Goal: Task Accomplishment & Management: Use online tool/utility

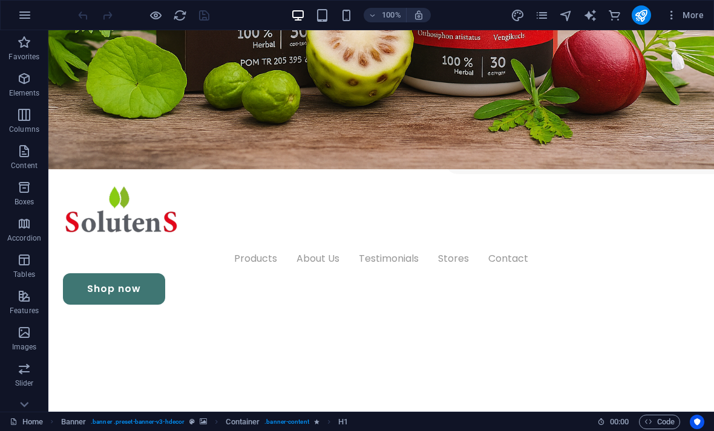
scroll to position [324, 0]
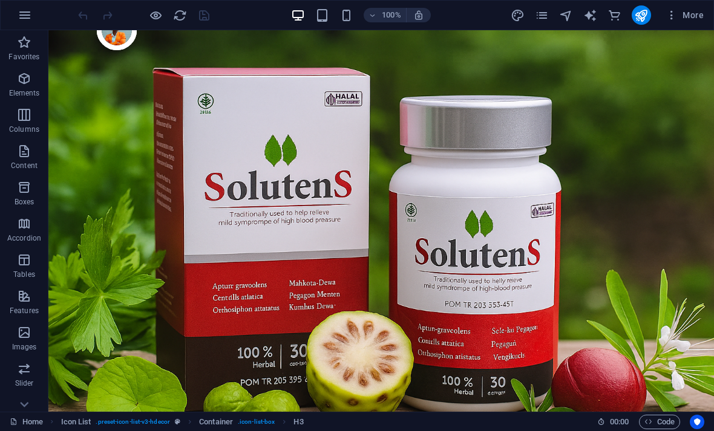
scroll to position [0, 0]
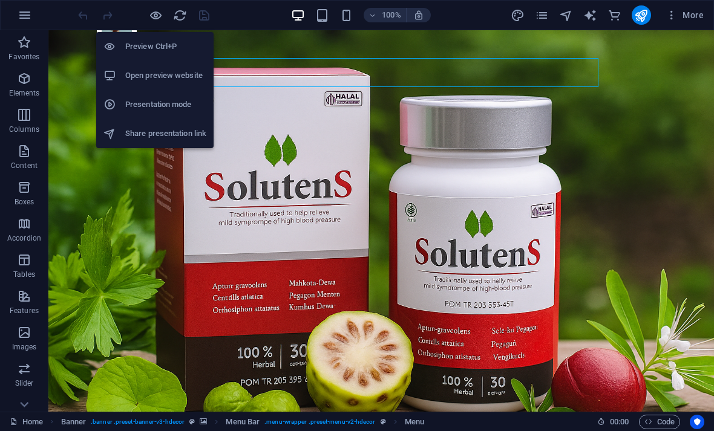
click at [120, 73] on div at bounding box center [114, 76] width 22 height 12
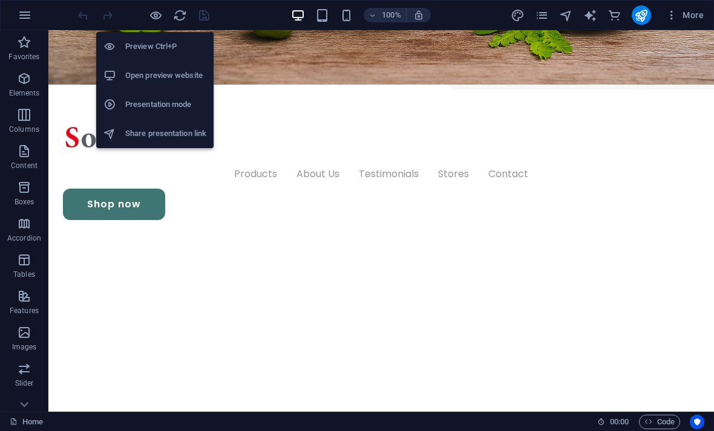
scroll to position [389, 0]
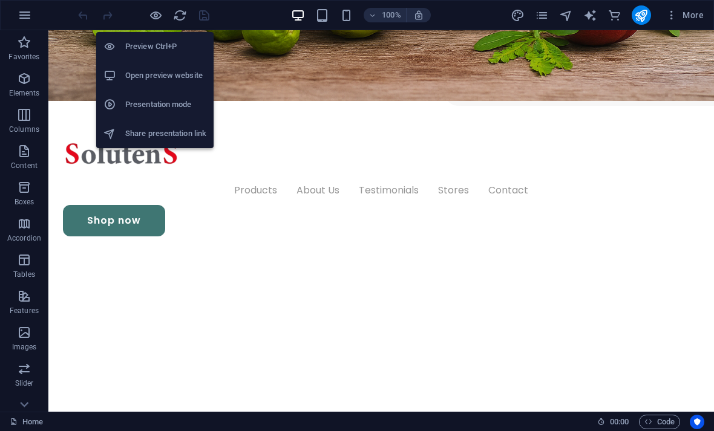
click at [153, 11] on icon "button" at bounding box center [156, 15] width 14 height 14
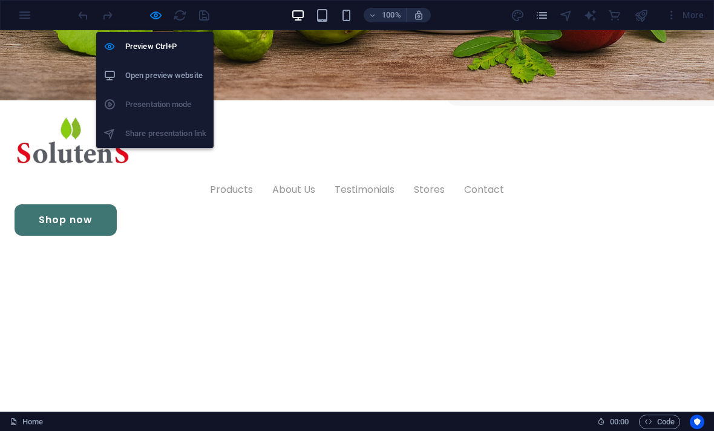
click at [154, 13] on icon "button" at bounding box center [156, 15] width 14 height 14
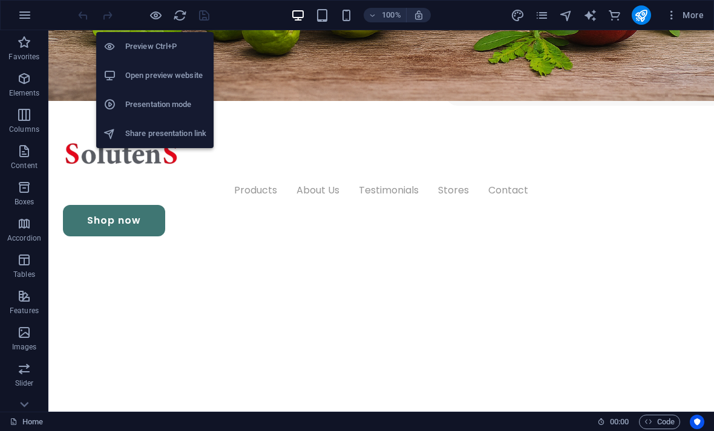
click at [180, 16] on icon "reload" at bounding box center [180, 15] width 14 height 14
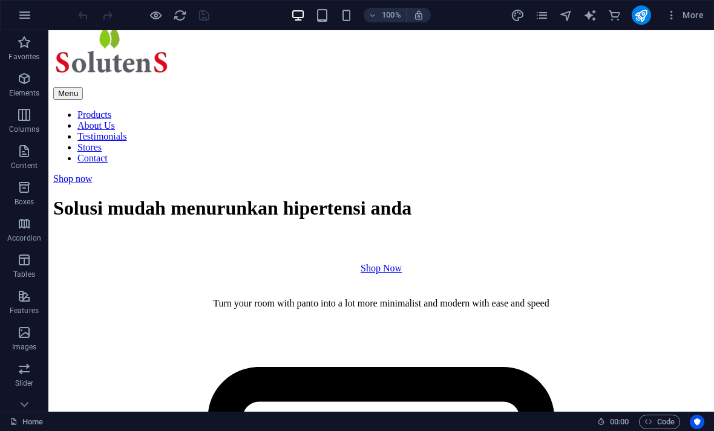
scroll to position [474, 0]
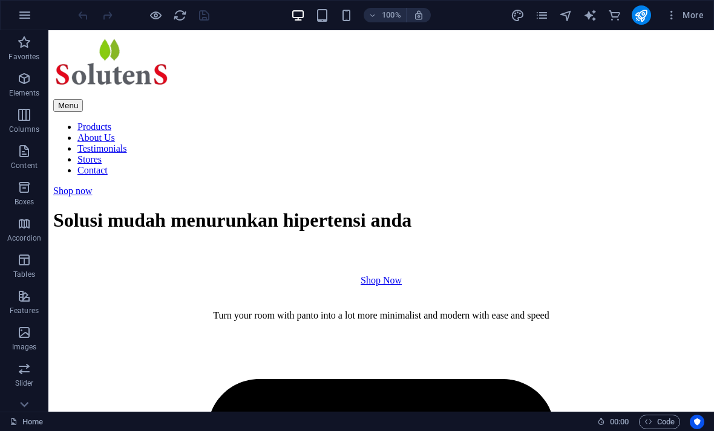
click at [183, 13] on icon "reload" at bounding box center [180, 15] width 14 height 14
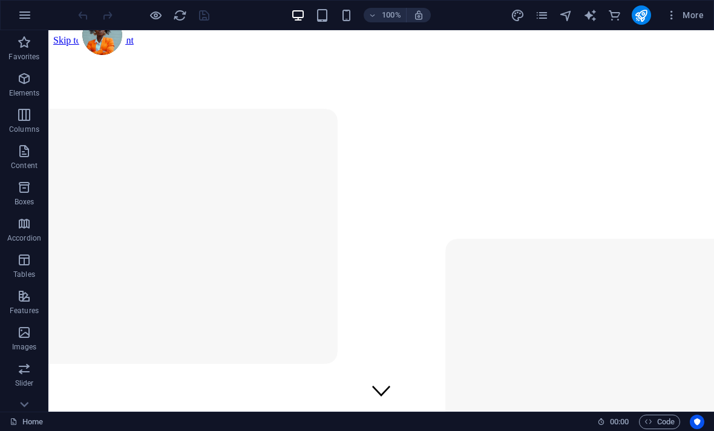
scroll to position [0, 0]
click at [176, 14] on icon "reload" at bounding box center [180, 15] width 14 height 14
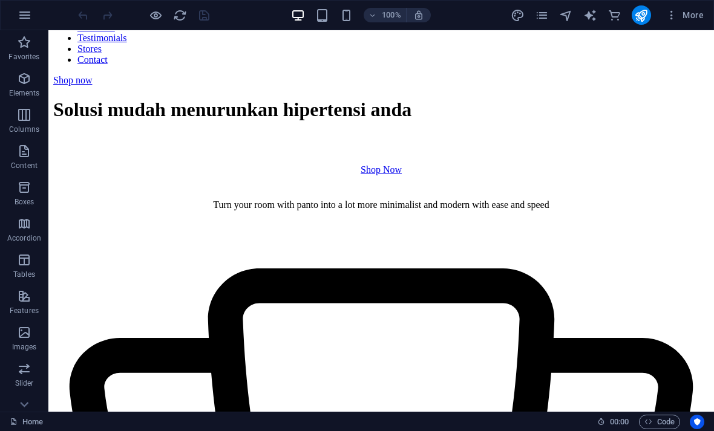
scroll to position [586, 0]
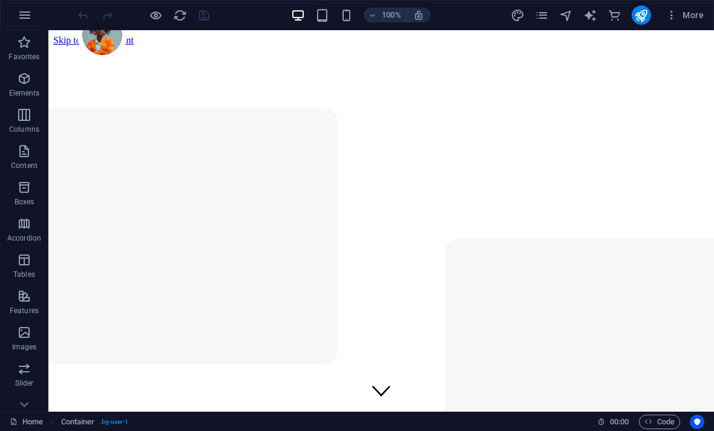
scroll to position [0, 0]
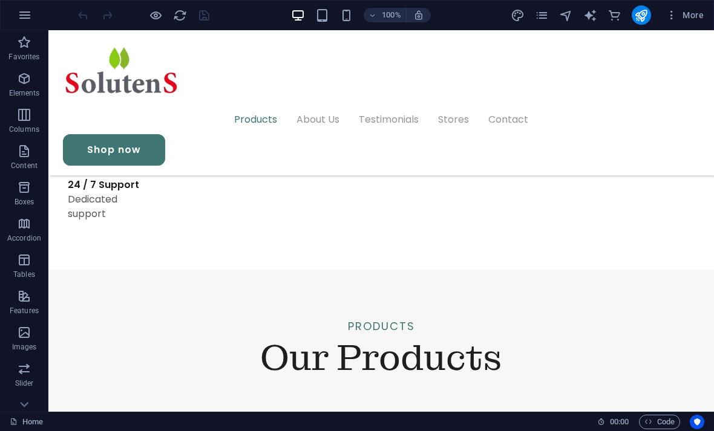
scroll to position [1069, 0]
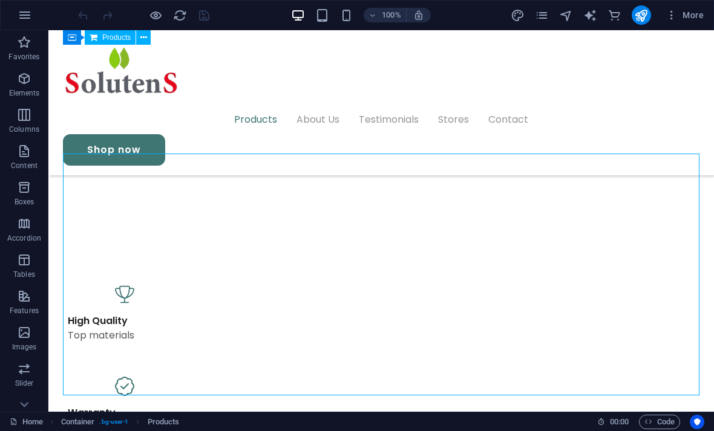
scroll to position [648, 0]
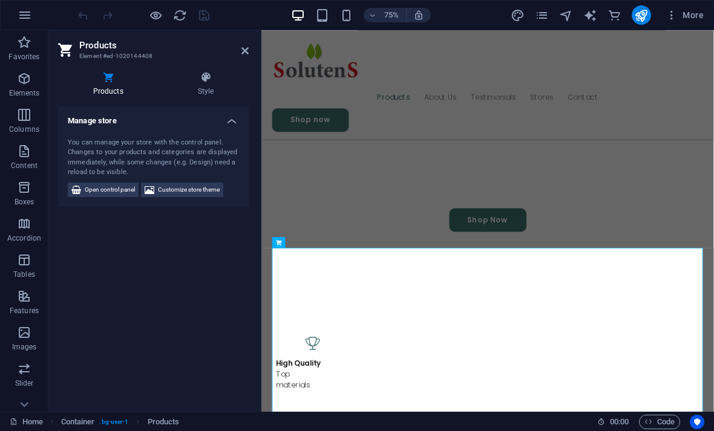
click at [195, 88] on h4 "Style" at bounding box center [206, 83] width 86 height 25
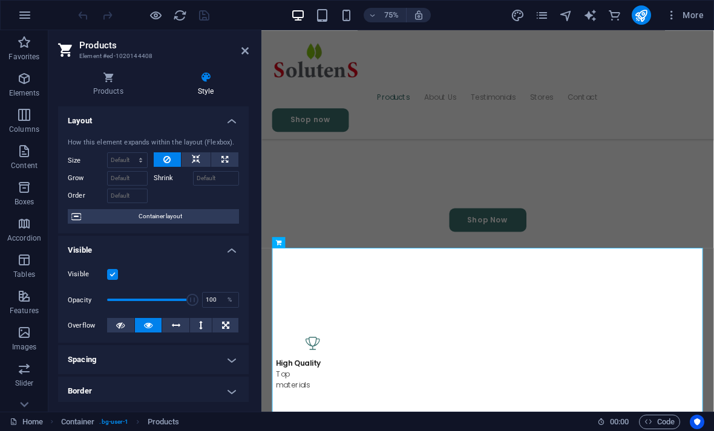
click at [102, 81] on icon at bounding box center [108, 77] width 100 height 12
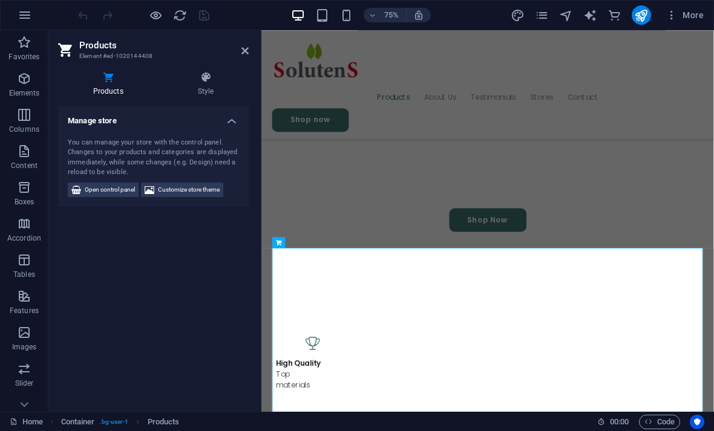
click at [220, 123] on h4 "Manage store" at bounding box center [153, 118] width 191 height 22
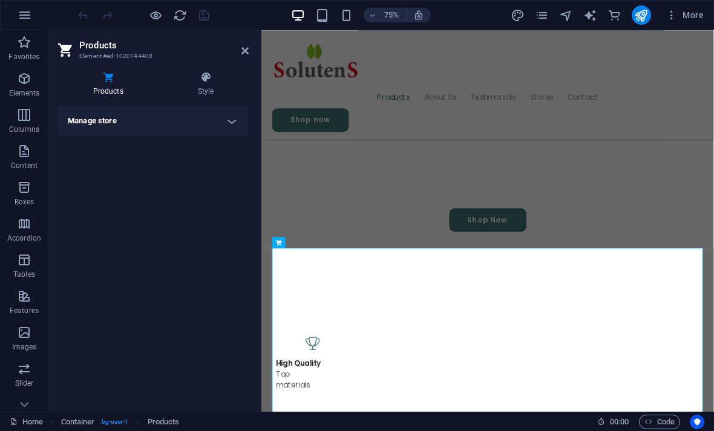
click at [235, 62] on div "Products Style Manage store You can manage your store with the control panel. C…" at bounding box center [153, 237] width 210 height 350
click at [242, 51] on icon at bounding box center [244, 51] width 7 height 10
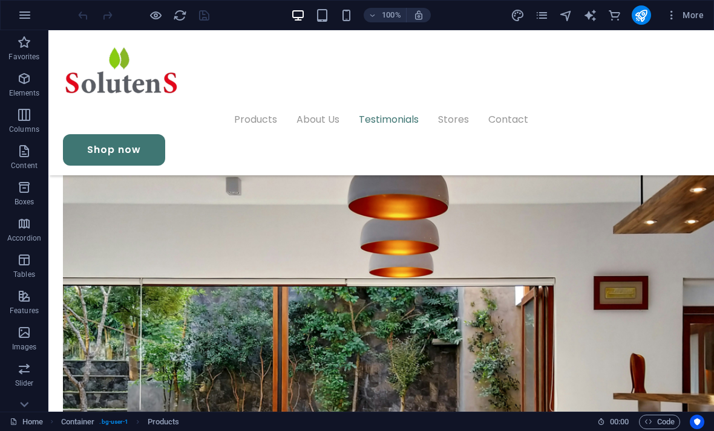
scroll to position [2072, 0]
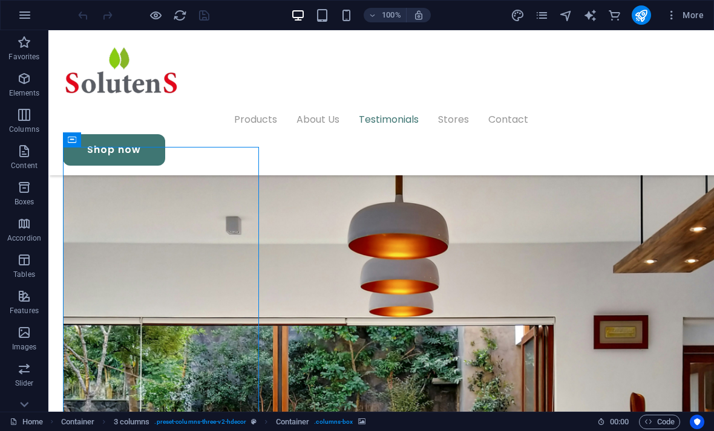
scroll to position [2032, 0]
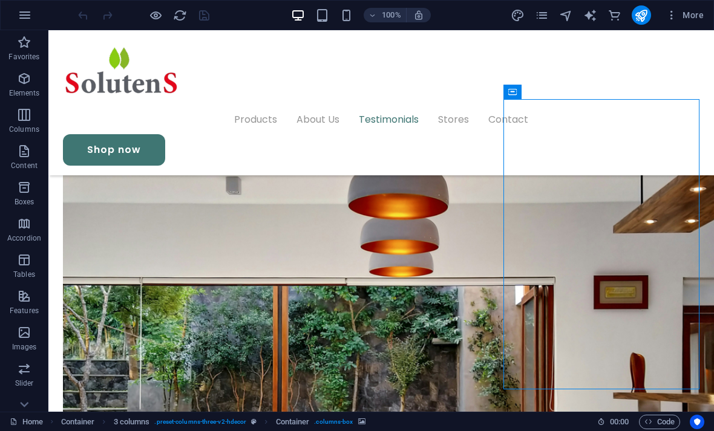
scroll to position [2070, 0]
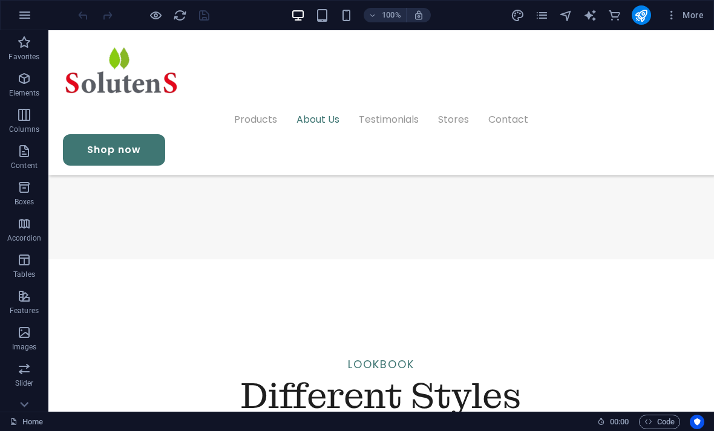
scroll to position [1563, 0]
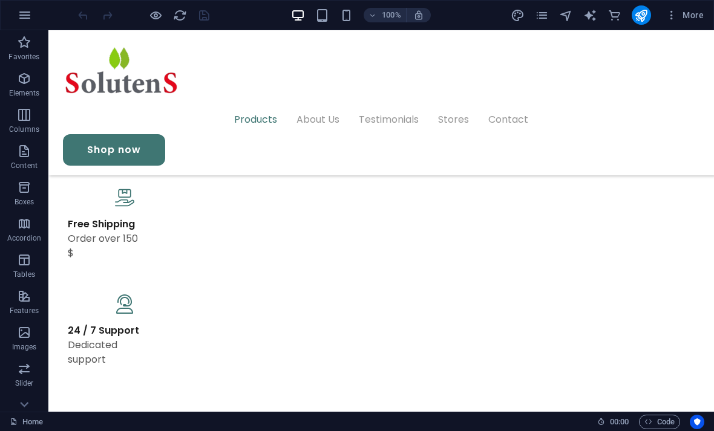
scroll to position [917, 0]
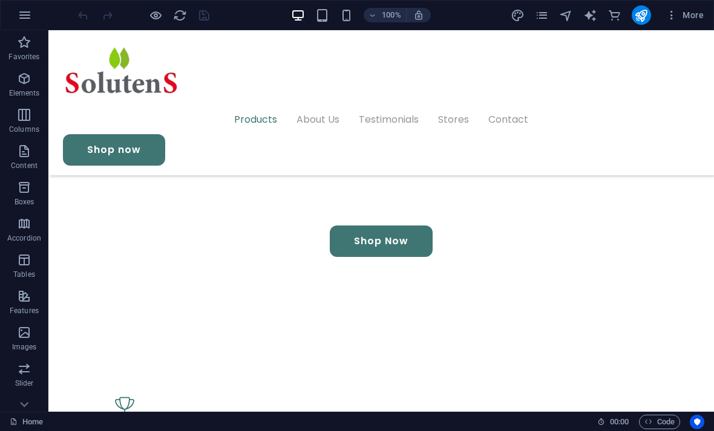
scroll to position [454, 0]
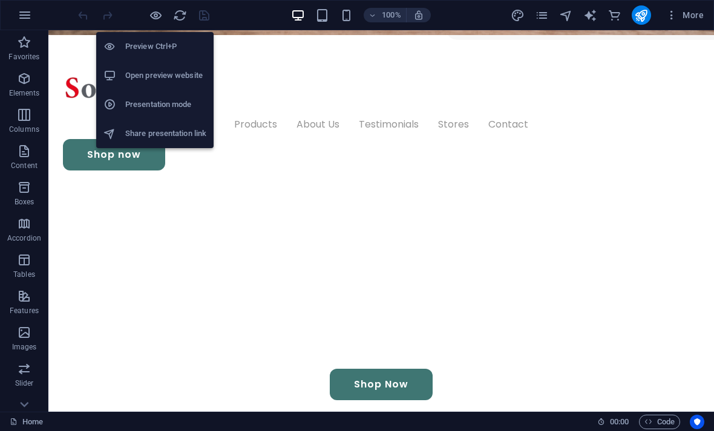
click at [117, 48] on div at bounding box center [114, 47] width 22 height 12
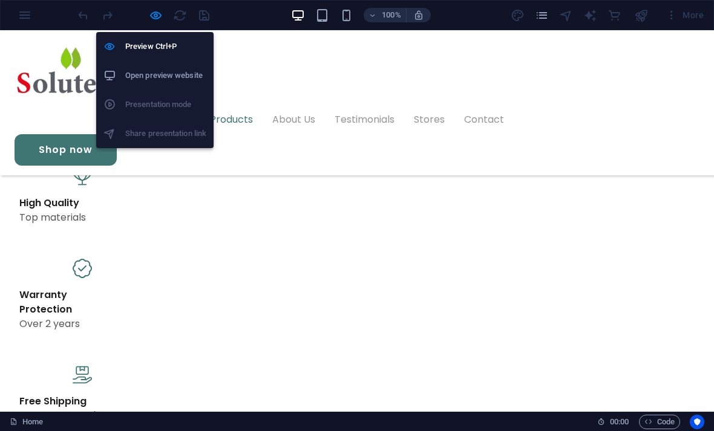
scroll to position [755, 0]
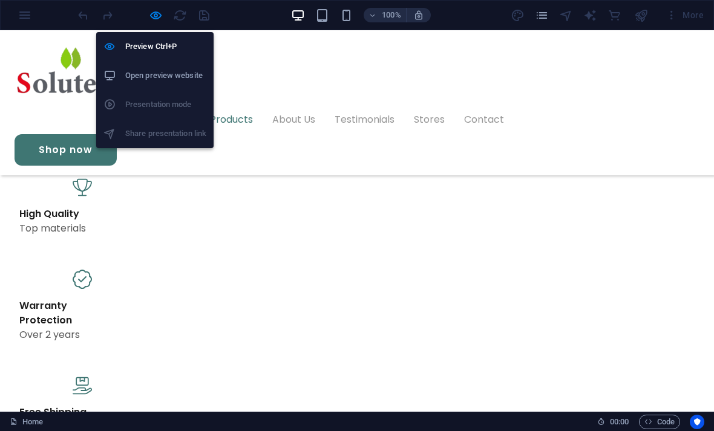
click at [116, 48] on icon at bounding box center [109, 47] width 12 height 12
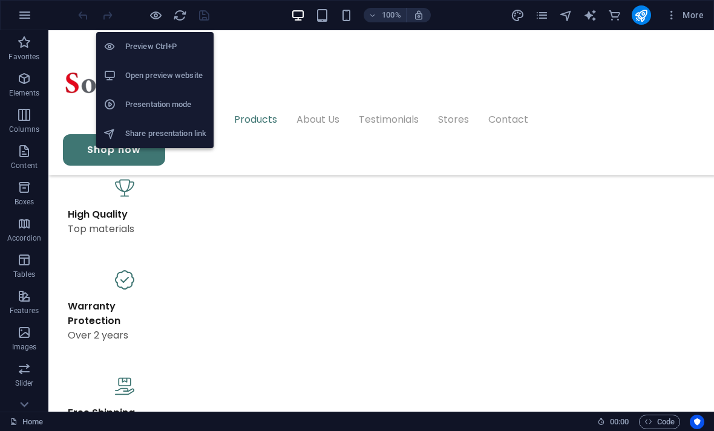
click at [149, 15] on icon "button" at bounding box center [156, 15] width 14 height 14
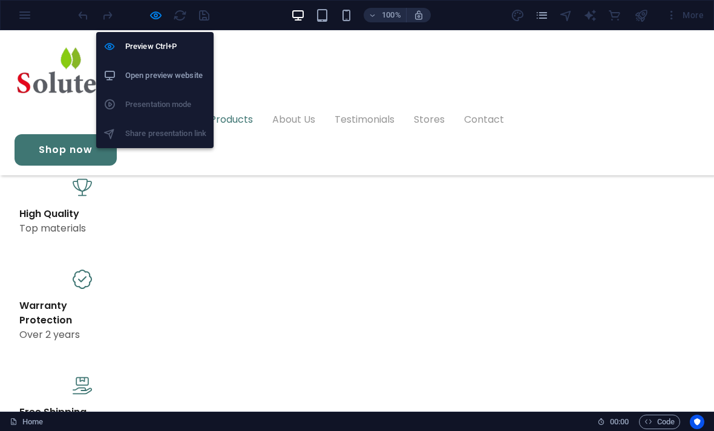
click at [122, 76] on div at bounding box center [114, 76] width 22 height 12
click at [154, 15] on icon "button" at bounding box center [156, 15] width 14 height 14
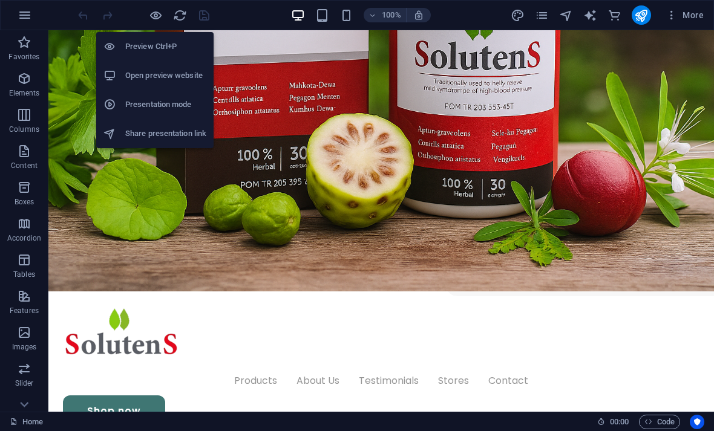
scroll to position [197, 0]
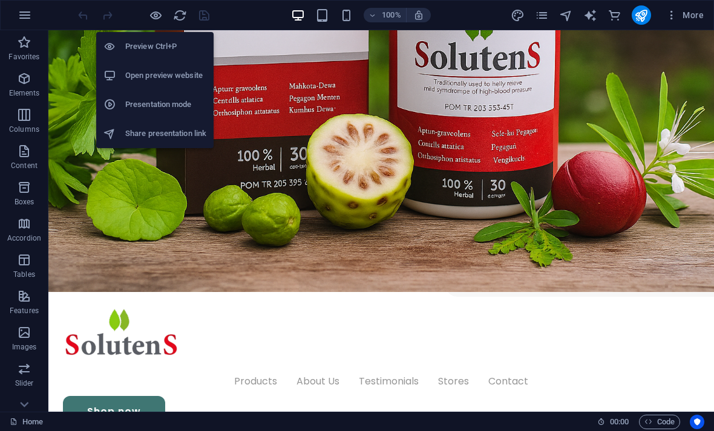
click at [22, 16] on icon "button" at bounding box center [25, 15] width 15 height 15
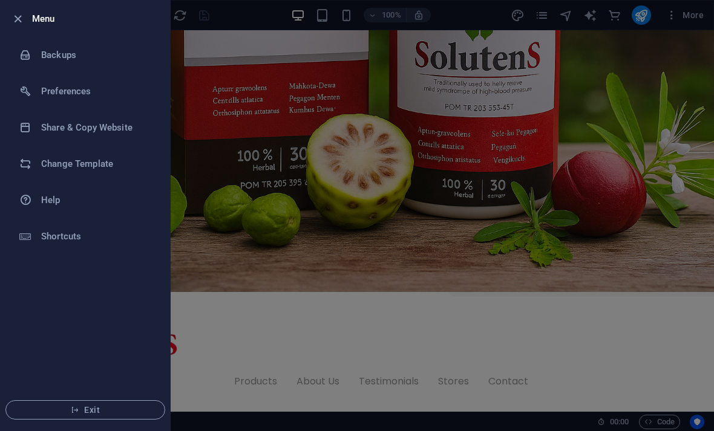
click at [670, 117] on div at bounding box center [357, 215] width 714 height 431
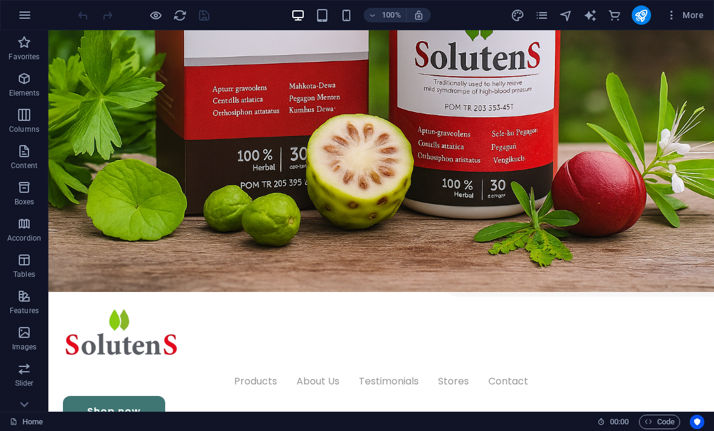
click at [615, 12] on icon "commerce" at bounding box center [615, 15] width 14 height 14
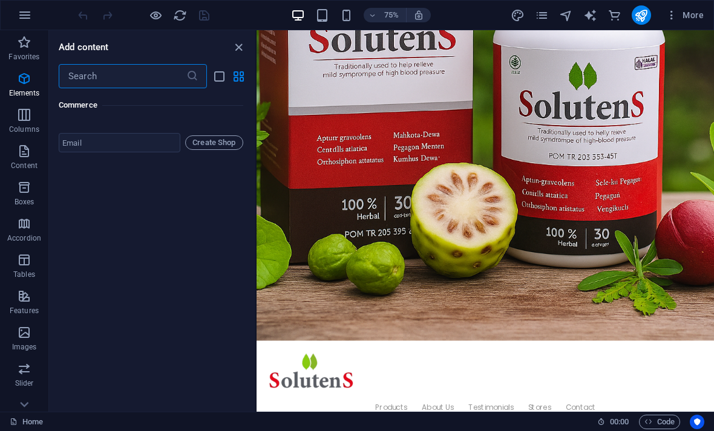
scroll to position [12131, 0]
click at [19, 16] on icon "button" at bounding box center [25, 15] width 15 height 15
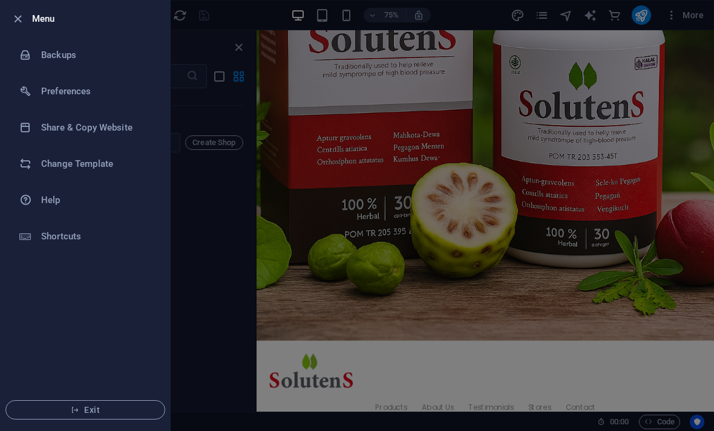
click at [34, 163] on div at bounding box center [30, 164] width 22 height 12
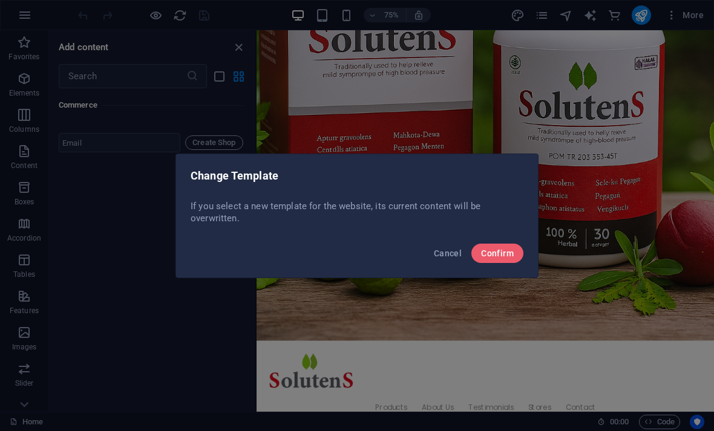
click at [516, 253] on button "Confirm" at bounding box center [497, 253] width 52 height 19
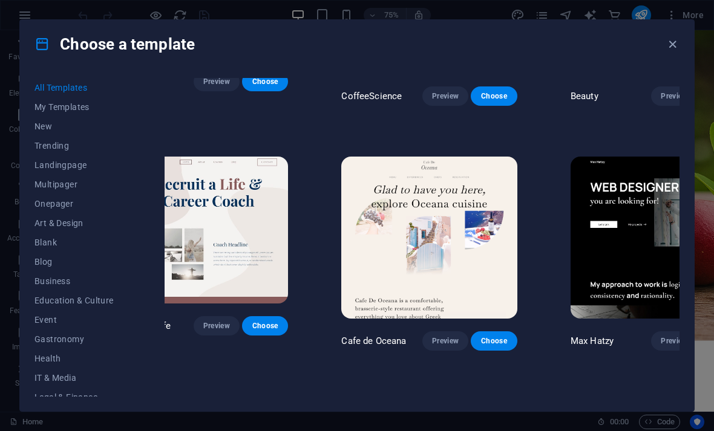
scroll to position [1324, 38]
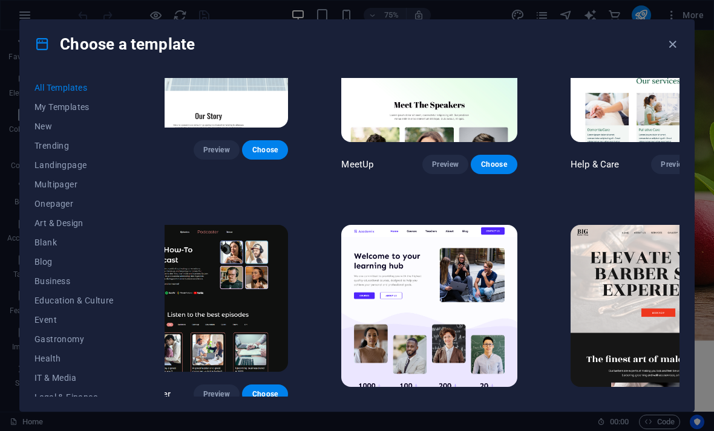
click at [661, 405] on span "Preview" at bounding box center [674, 410] width 27 height 10
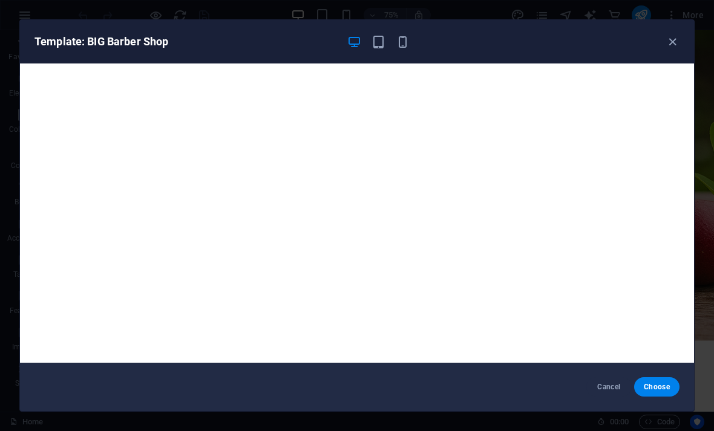
click at [676, 44] on icon "button" at bounding box center [673, 42] width 14 height 14
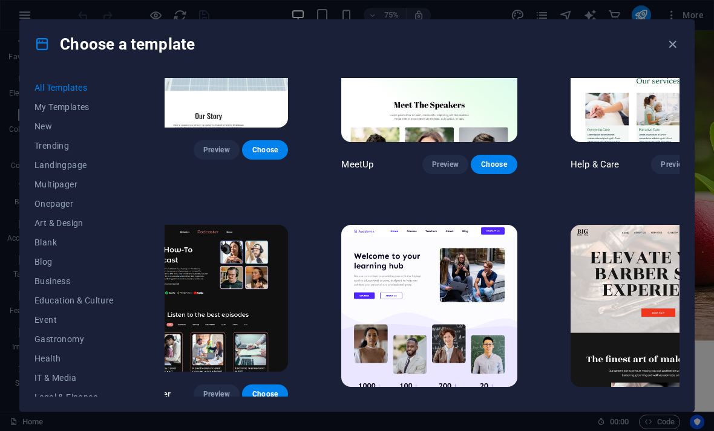
click at [678, 35] on div "Choose a template" at bounding box center [357, 44] width 674 height 48
click at [675, 47] on icon "button" at bounding box center [673, 45] width 14 height 14
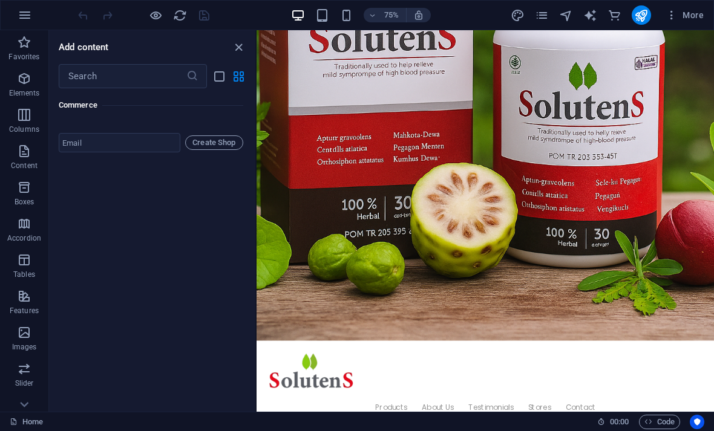
click at [238, 44] on icon "close panel" at bounding box center [239, 48] width 14 height 14
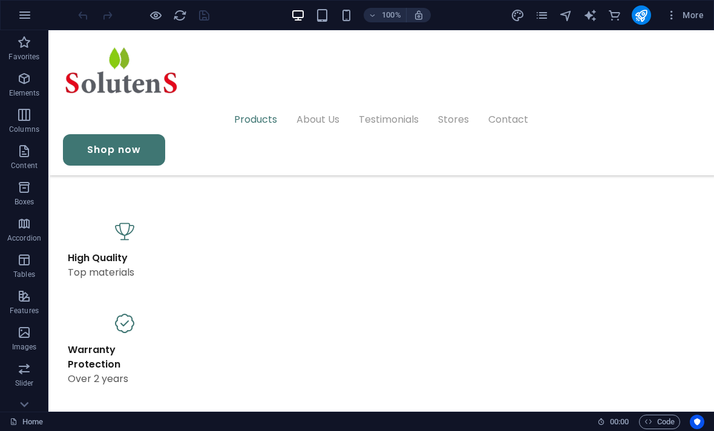
scroll to position [671, 0]
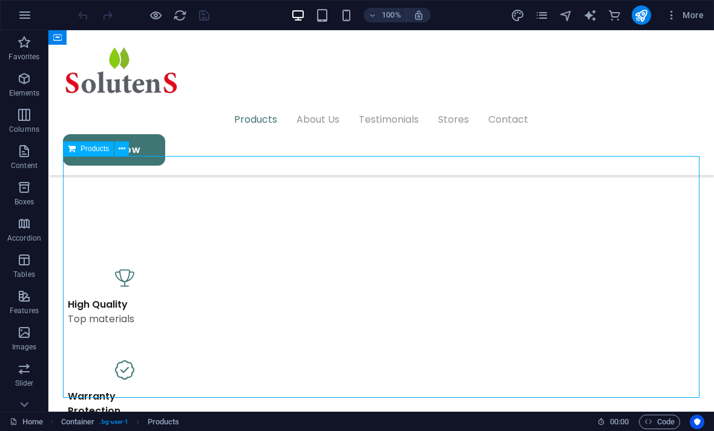
scroll to position [643, 0]
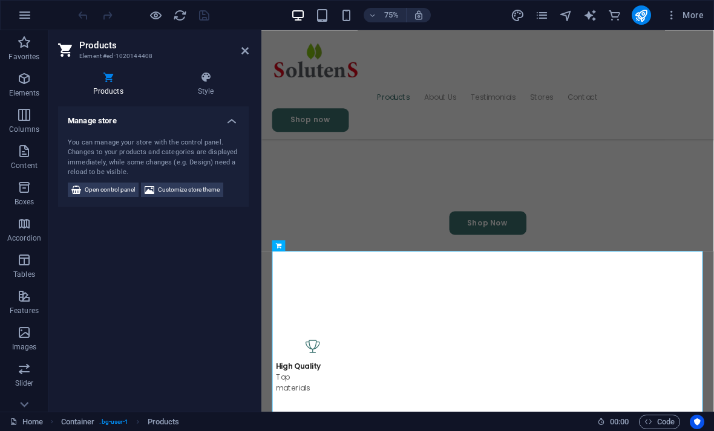
click at [235, 51] on header "Products Element #ed-1020144408" at bounding box center [153, 45] width 191 height 31
click at [246, 46] on icon at bounding box center [244, 51] width 7 height 10
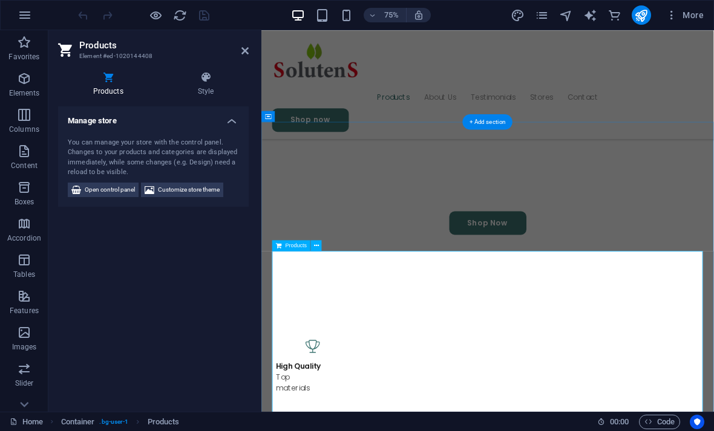
click at [160, 183] on span "Customize store theme" at bounding box center [189, 190] width 62 height 15
select select "px"
select select "400"
select select "px"
select select "rem"
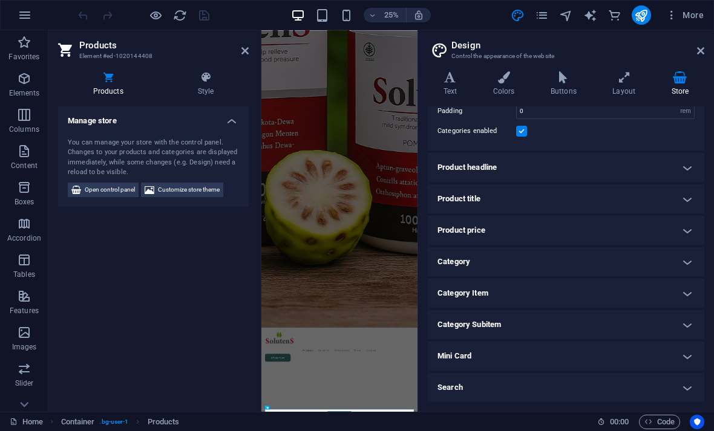
scroll to position [75, 0]
click at [84, 187] on button "Open control panel" at bounding box center [103, 190] width 71 height 15
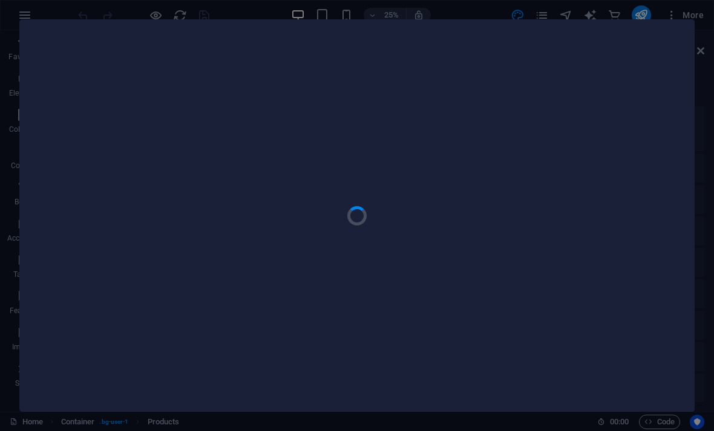
click at [596, 13] on div at bounding box center [357, 215] width 714 height 431
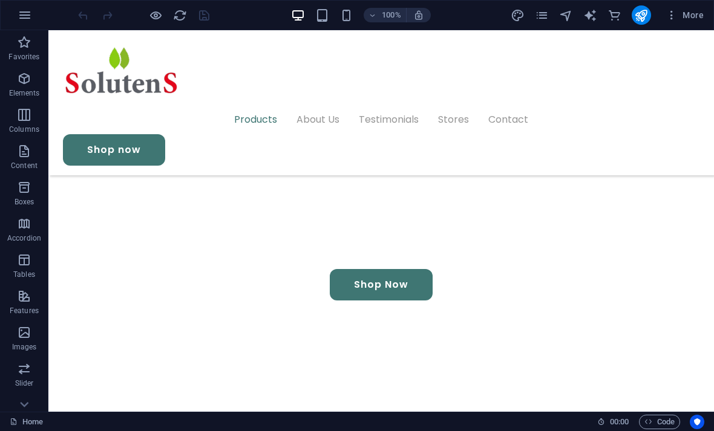
scroll to position [496, 0]
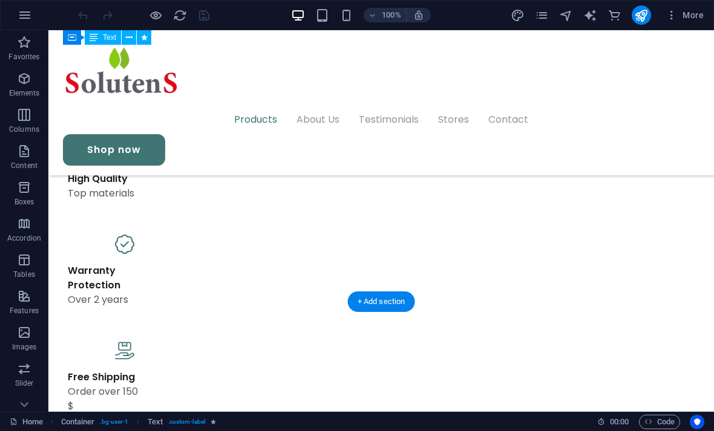
scroll to position [789, 0]
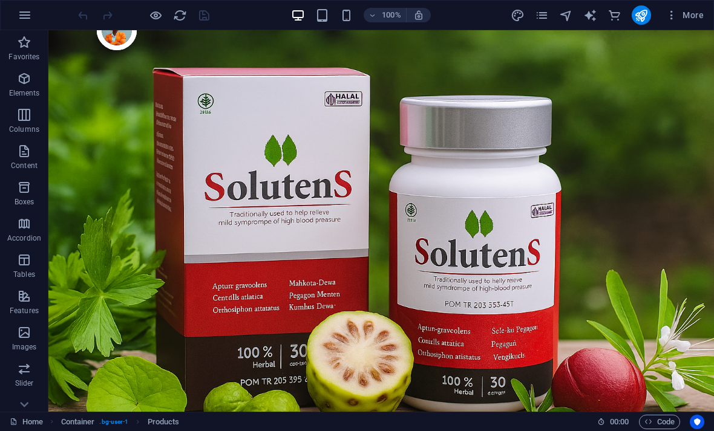
scroll to position [0, 0]
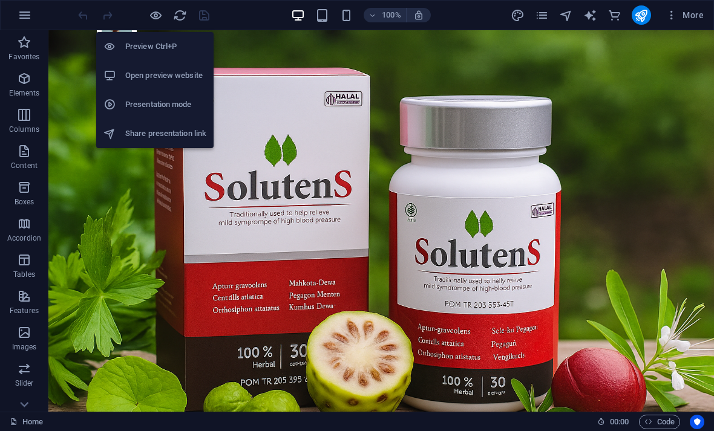
click at [150, 16] on icon "button" at bounding box center [156, 15] width 14 height 14
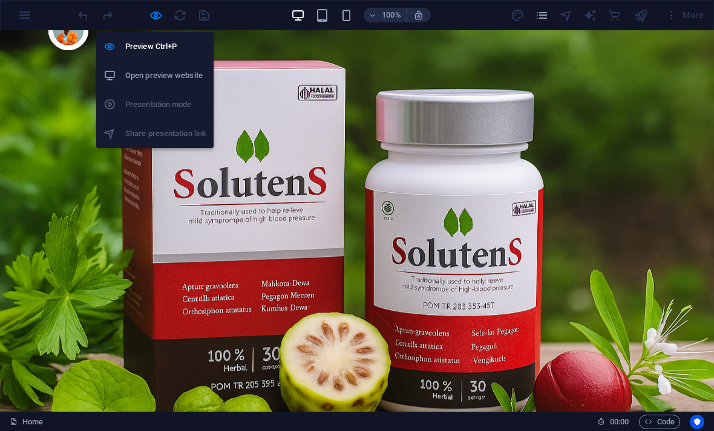
click at [150, 16] on icon "button" at bounding box center [156, 15] width 14 height 14
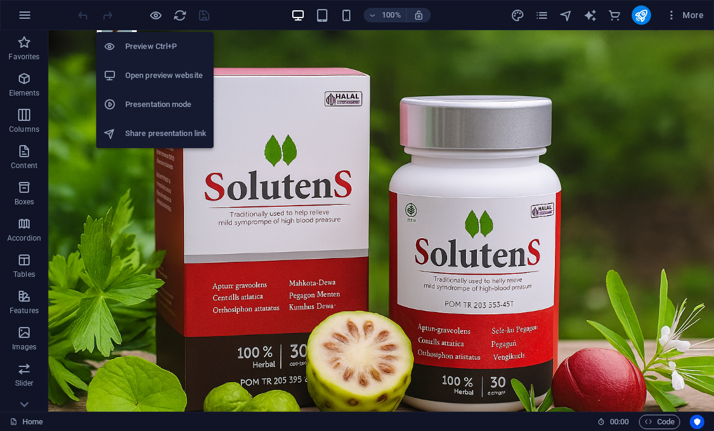
click at [149, 19] on icon "button" at bounding box center [156, 15] width 14 height 14
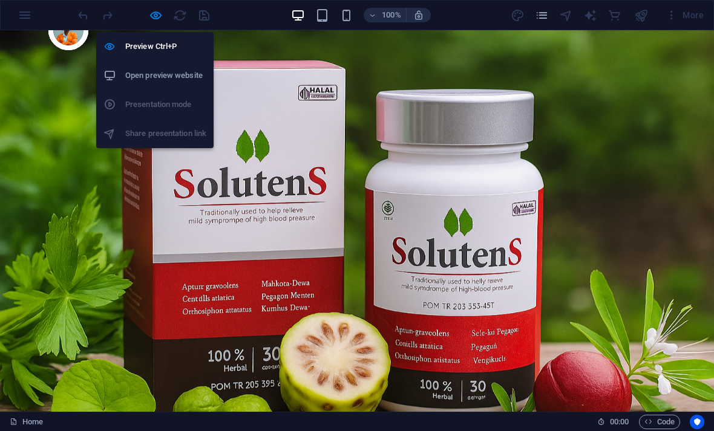
click at [149, 9] on icon "button" at bounding box center [156, 15] width 14 height 14
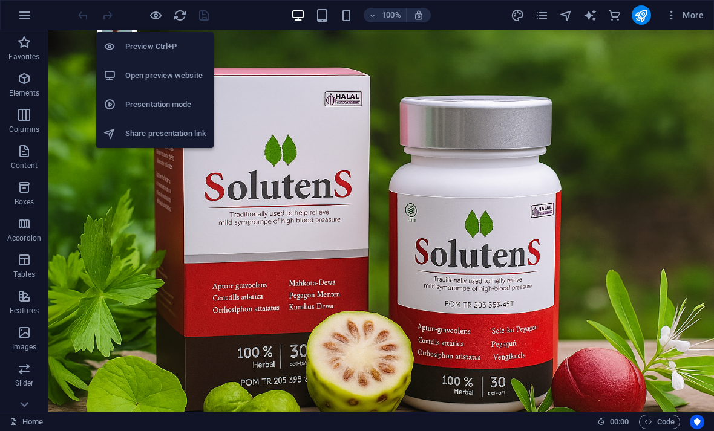
click at [128, 71] on h6 "Open preview website" at bounding box center [165, 75] width 81 height 15
click at [128, 82] on h6 "Open preview website" at bounding box center [165, 75] width 81 height 15
